Goal: Check status: Check status

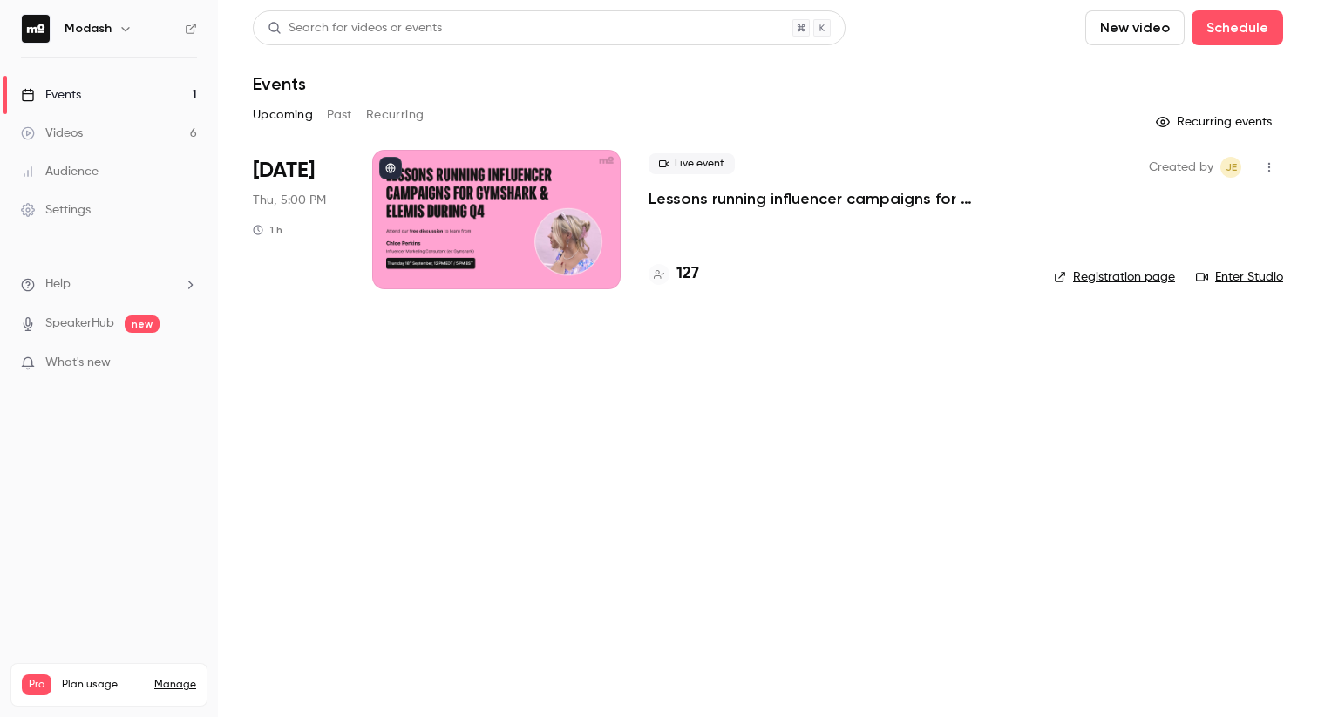
click at [94, 147] on link "Videos 6" at bounding box center [109, 133] width 218 height 38
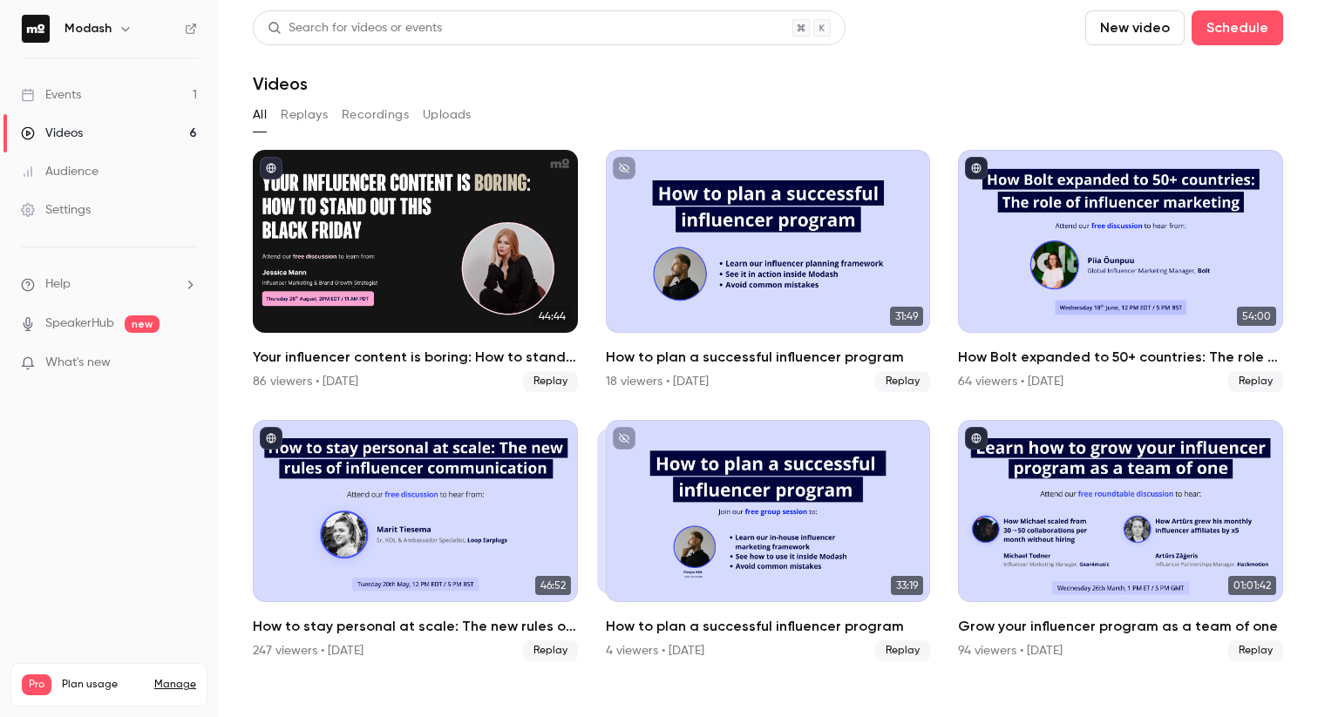
click at [89, 97] on link "Events 1" at bounding box center [109, 95] width 218 height 38
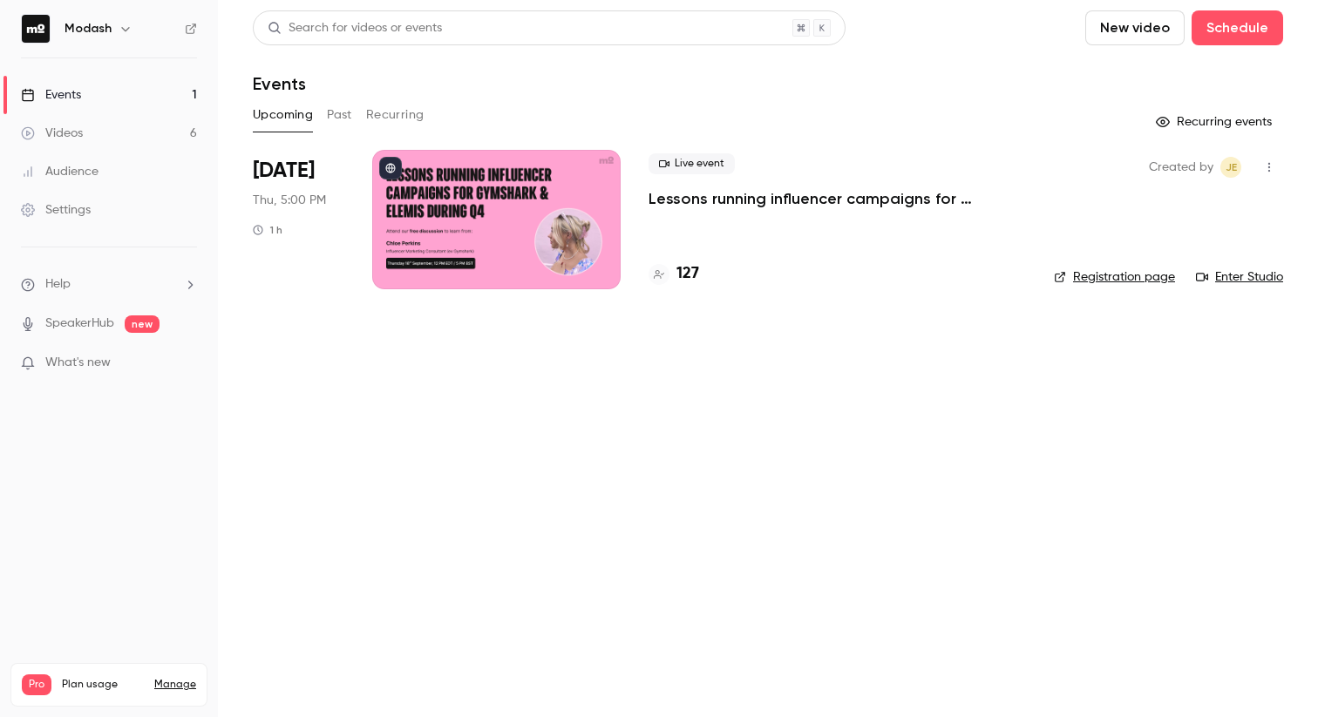
click at [338, 116] on button "Past" at bounding box center [339, 115] width 25 height 28
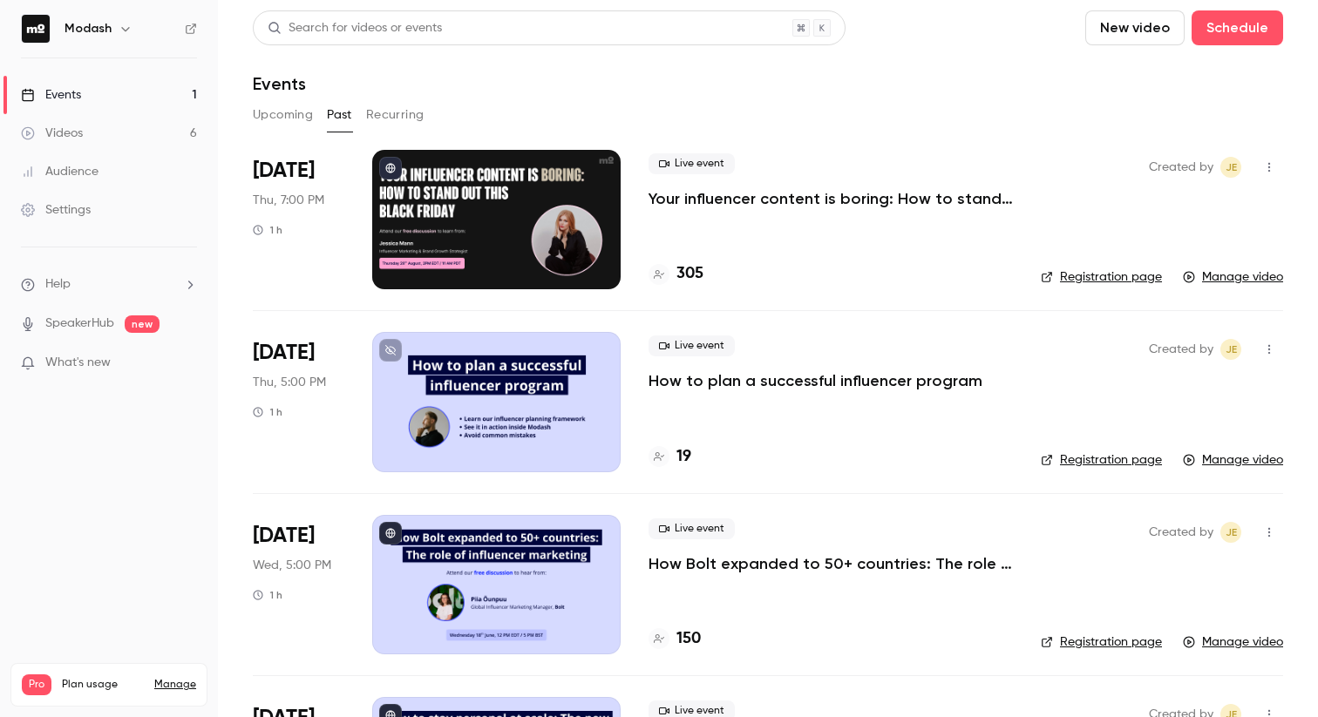
click at [123, 106] on link "Events 1" at bounding box center [109, 95] width 218 height 38
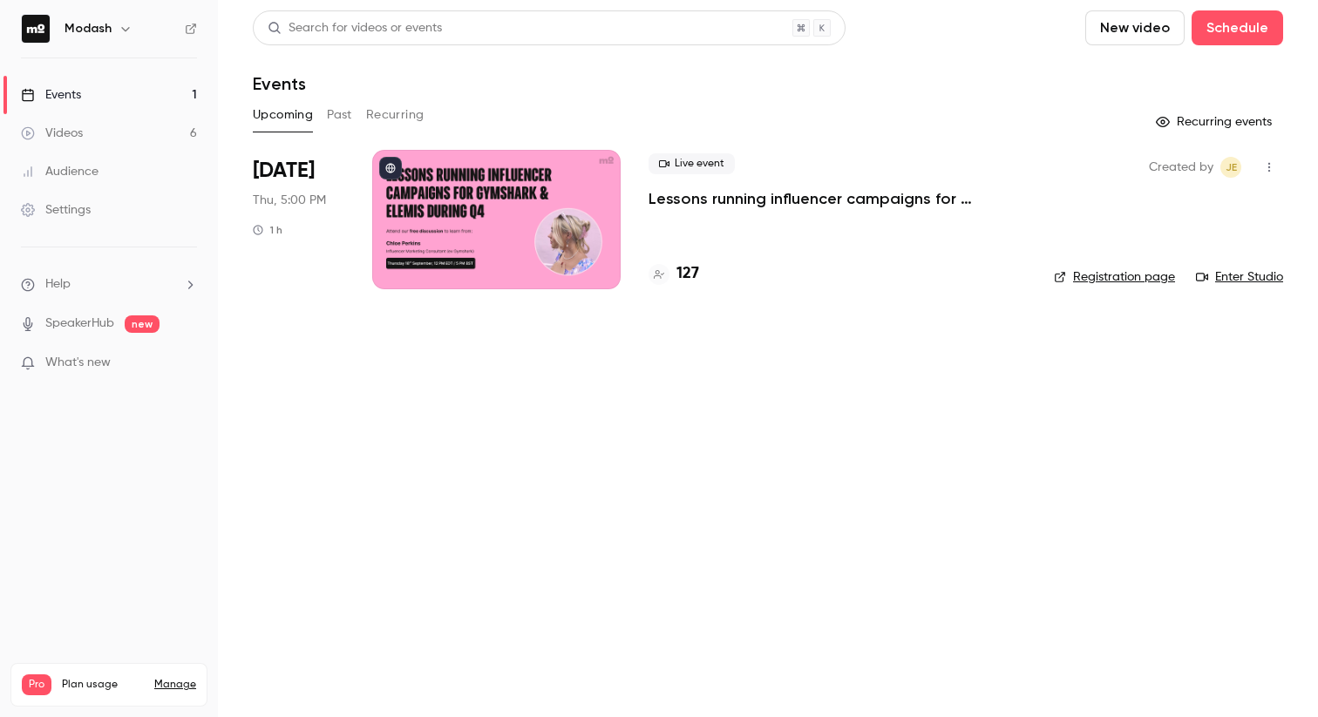
click at [778, 194] on p "Lessons running influencer campaigns for Gymshark & Elemis during Q4" at bounding box center [837, 198] width 377 height 21
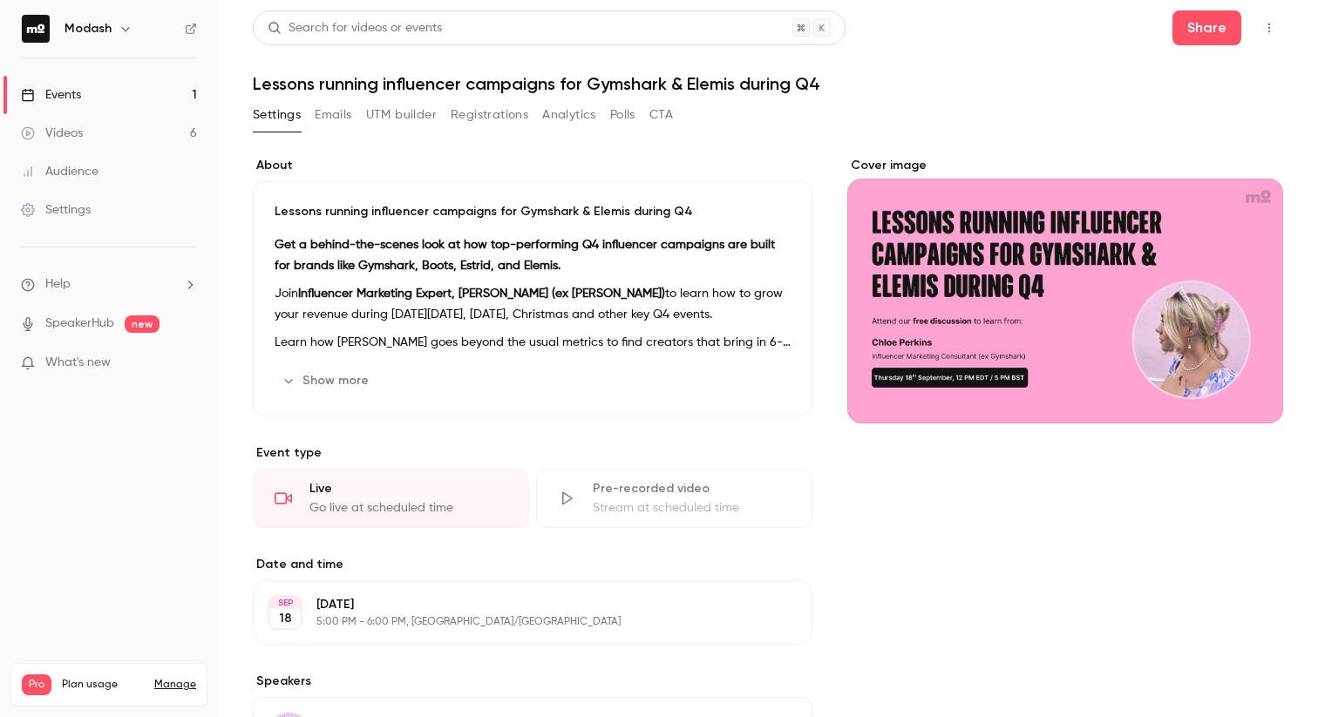
click at [466, 121] on button "Registrations" at bounding box center [490, 115] width 78 height 28
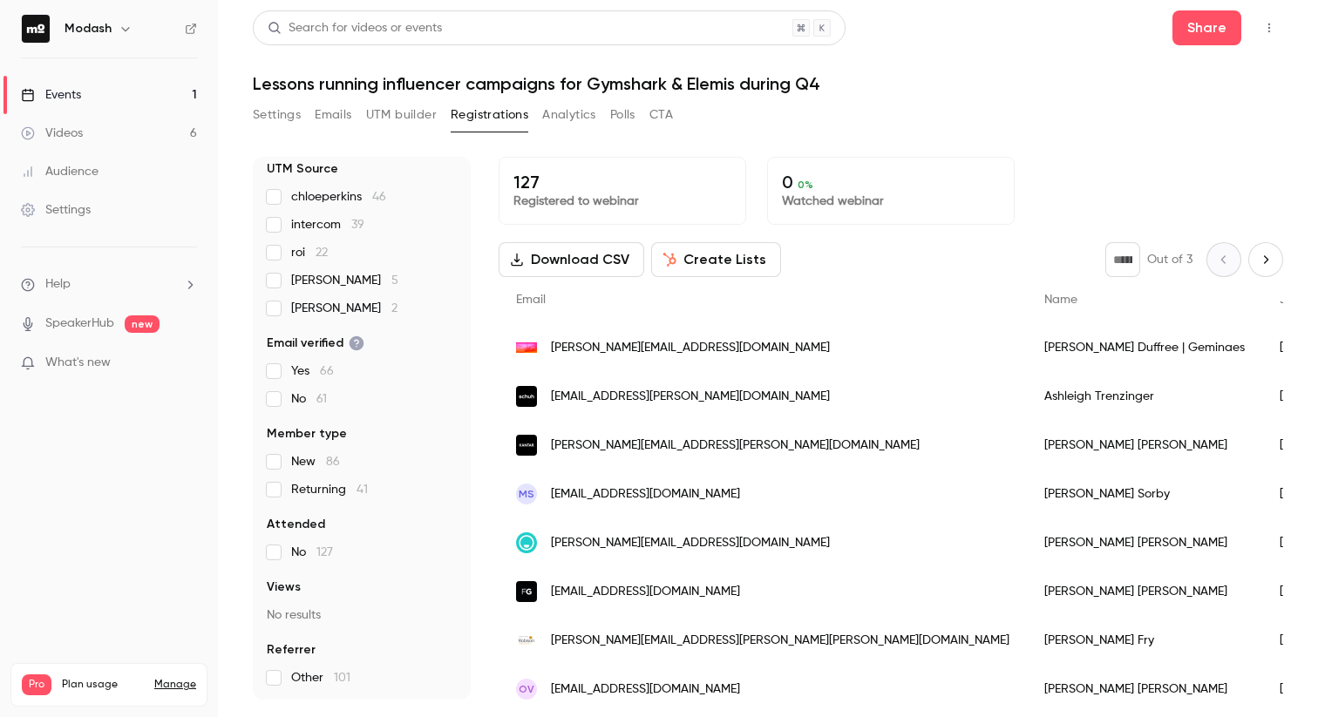
scroll to position [109, 0]
click at [54, 99] on div "Events" at bounding box center [51, 94] width 60 height 17
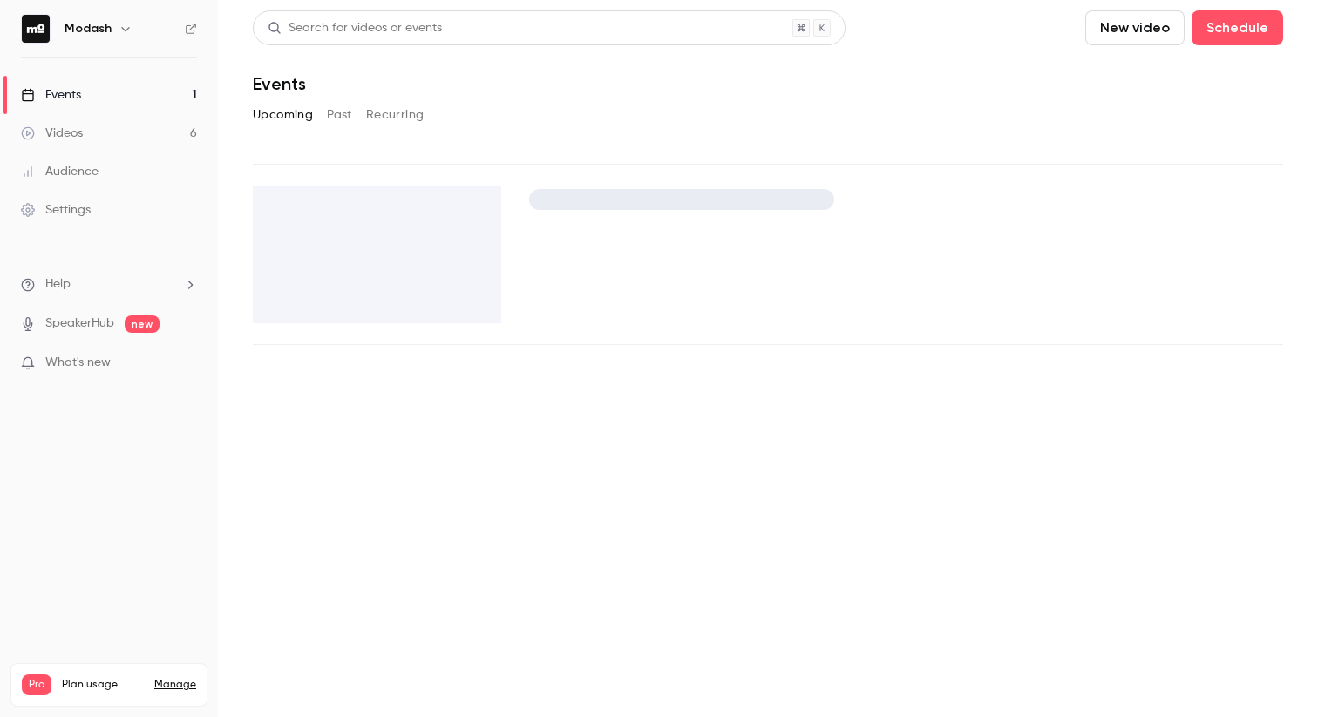
click at [54, 99] on div "Events" at bounding box center [51, 94] width 60 height 17
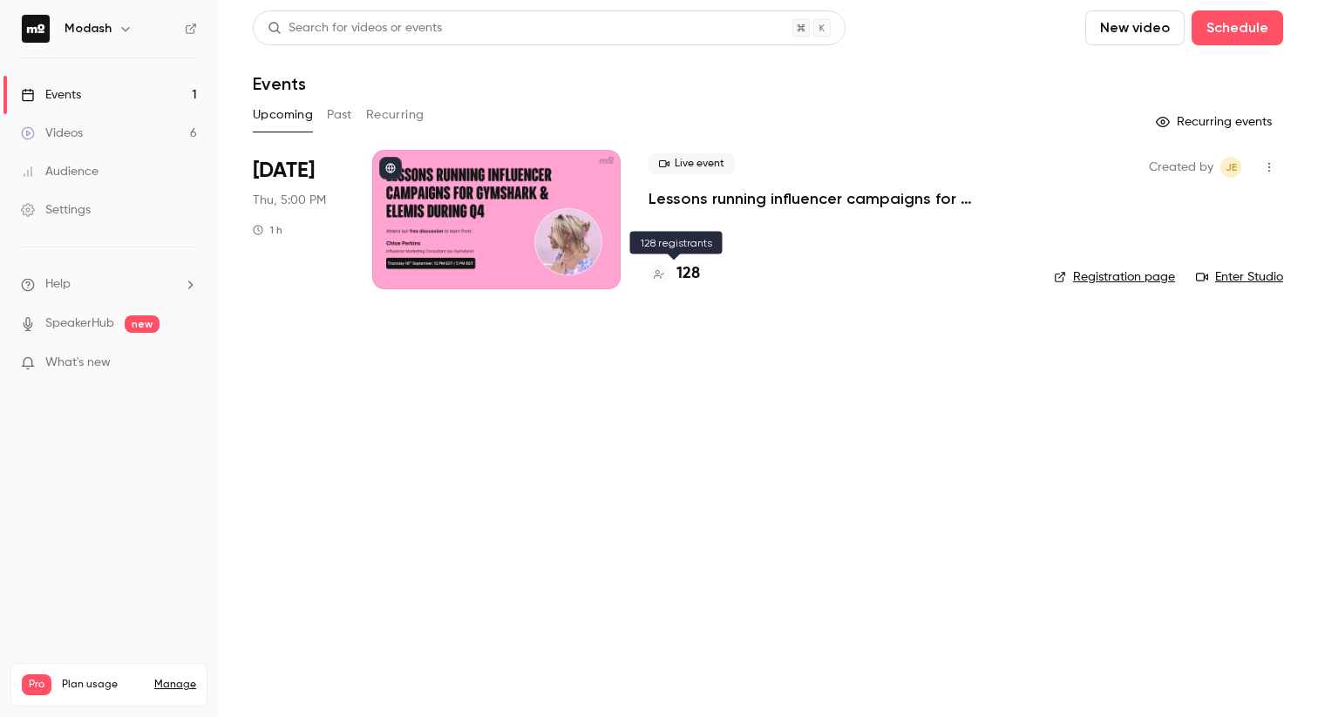
click at [694, 281] on h4 "128" at bounding box center [688, 274] width 24 height 24
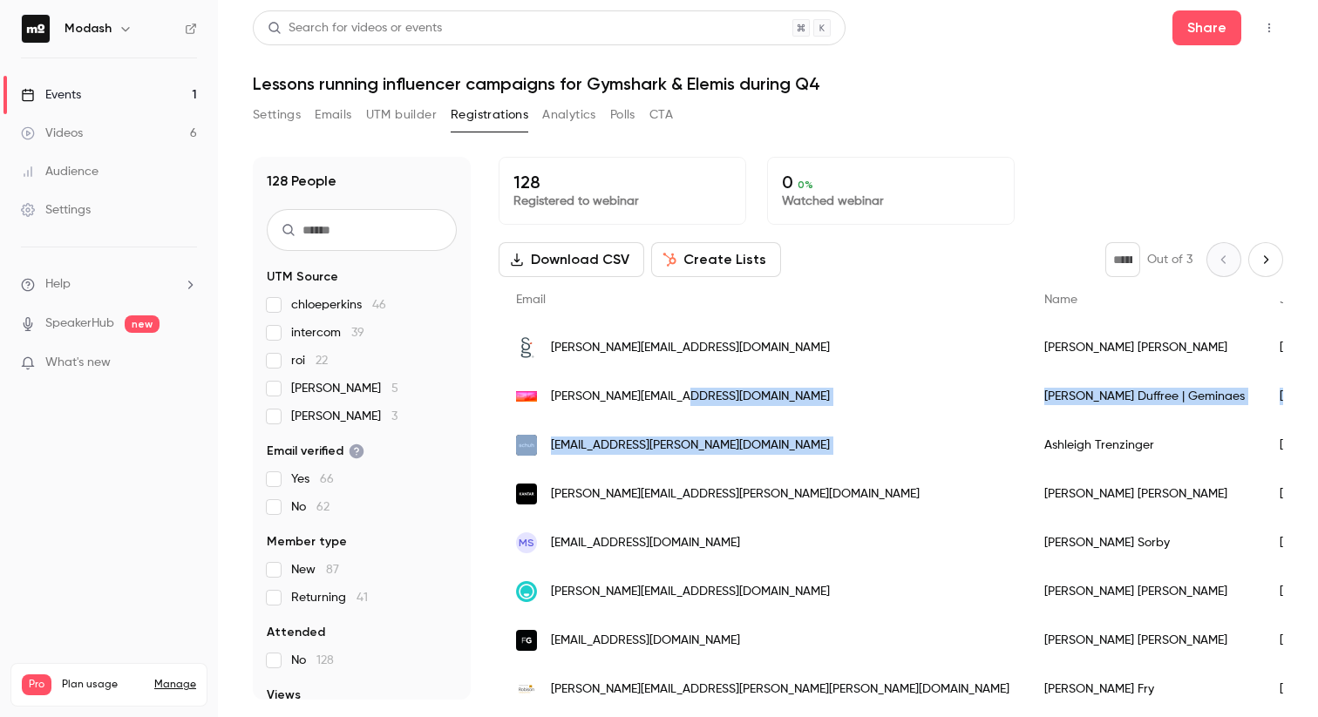
drag, startPoint x: 717, startPoint y: 399, endPoint x: 816, endPoint y: 422, distance: 101.9
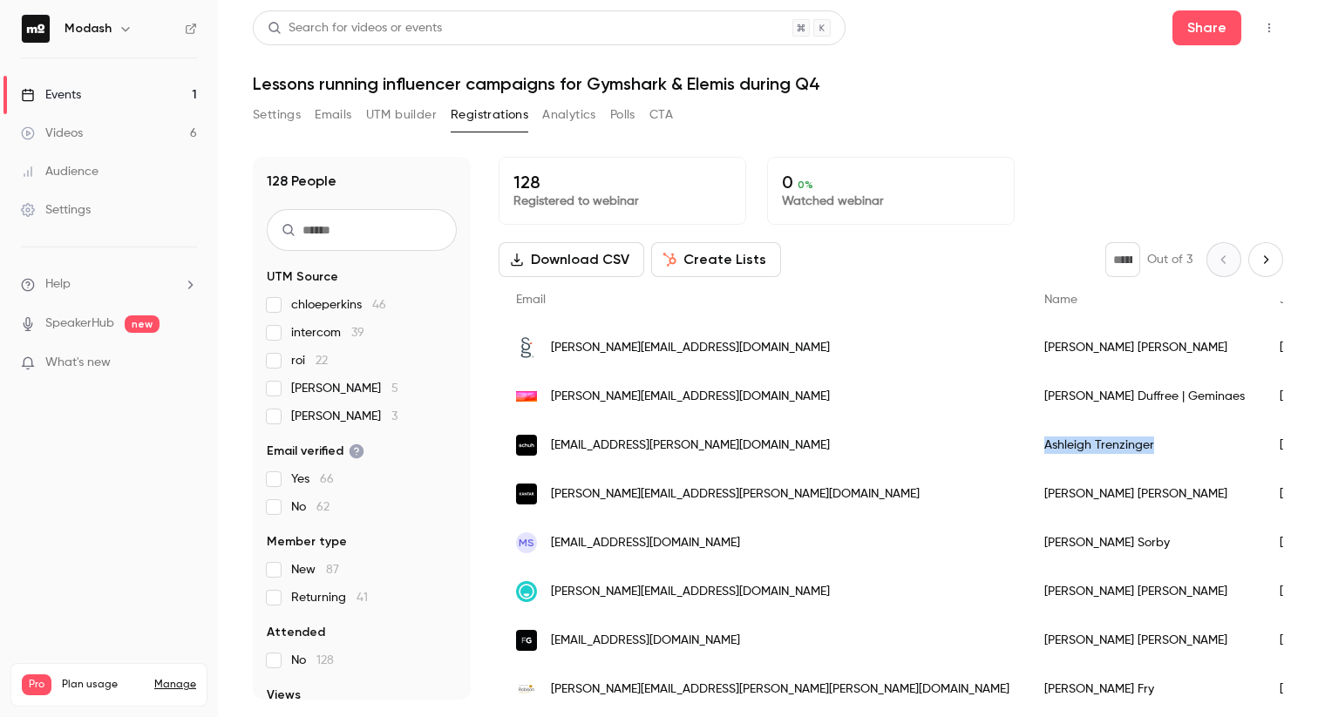
drag, startPoint x: 774, startPoint y: 440, endPoint x: 895, endPoint y: 448, distance: 121.4
click at [1027, 448] on div "[PERSON_NAME]" at bounding box center [1144, 445] width 235 height 49
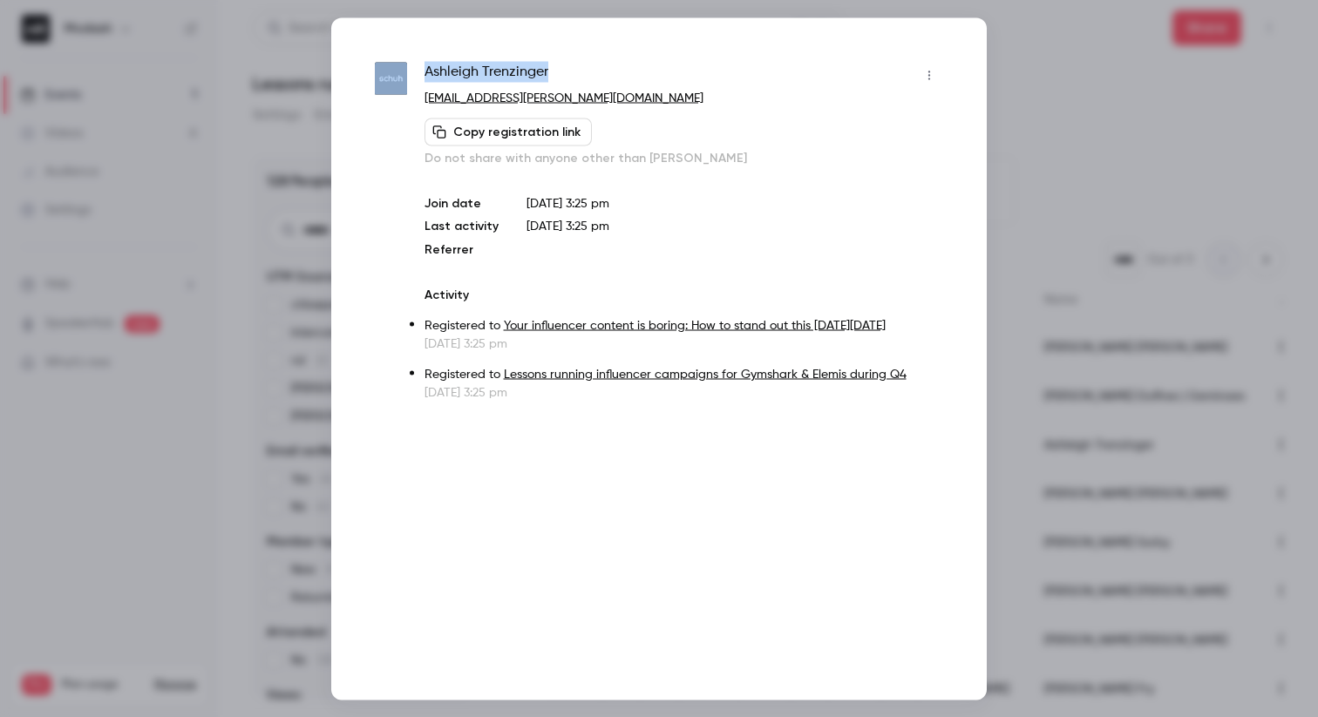
drag, startPoint x: 589, startPoint y: 78, endPoint x: 369, endPoint y: 64, distance: 221.0
click at [369, 64] on div "[PERSON_NAME] [PERSON_NAME][EMAIL_ADDRESS][PERSON_NAME][DOMAIN_NAME] Copy regis…" at bounding box center [659, 358] width 656 height 683
click at [486, 72] on span "[PERSON_NAME]" at bounding box center [487, 75] width 124 height 28
drag, startPoint x: 557, startPoint y: 71, endPoint x: 422, endPoint y: 69, distance: 135.1
click at [422, 69] on div "[PERSON_NAME] [PERSON_NAME][EMAIL_ADDRESS][PERSON_NAME][DOMAIN_NAME] Copy regis…" at bounding box center [659, 231] width 568 height 340
